Goal: Transaction & Acquisition: Purchase product/service

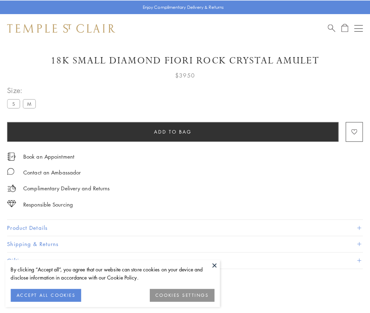
scroll to position [41, 0]
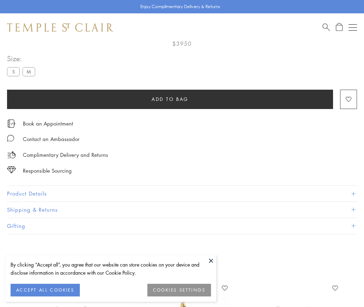
click at [170, 99] on span "Add to bag" at bounding box center [170, 99] width 37 height 8
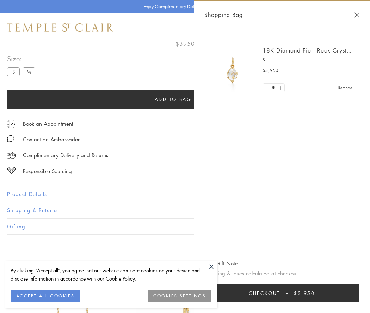
click at [286, 293] on button "Checkout $3,950" at bounding box center [281, 293] width 155 height 18
